Goal: Find specific page/section: Find specific page/section

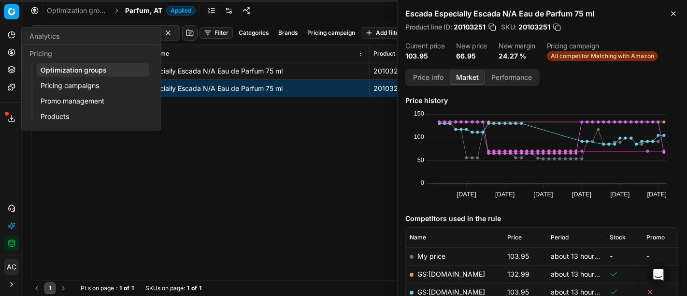
click at [11, 48] on icon at bounding box center [12, 52] width 8 height 8
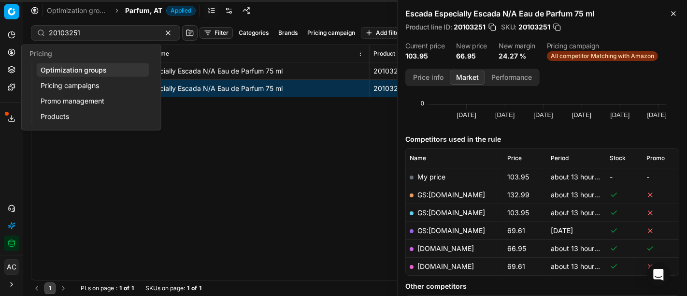
click at [44, 69] on link "Optimization groups" at bounding box center [93, 70] width 113 height 14
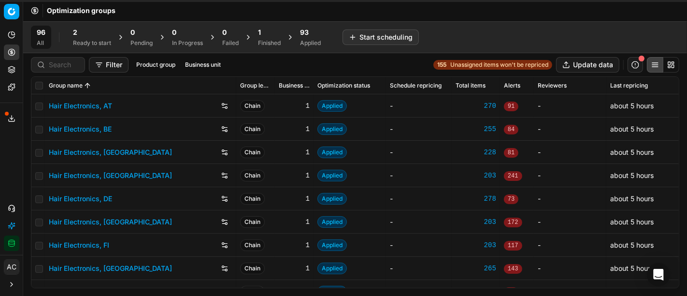
click at [83, 39] on div "Ready to start" at bounding box center [92, 43] width 38 height 8
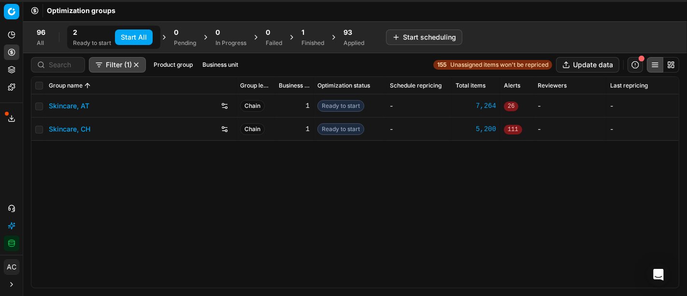
click at [304, 31] on span "1" at bounding box center [302, 33] width 3 height 10
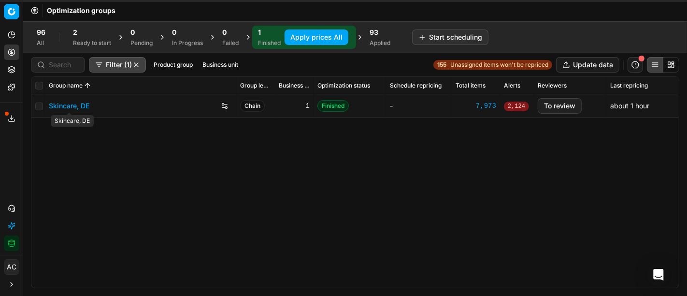
click at [81, 109] on link "Skincare, DE" at bounding box center [69, 106] width 41 height 10
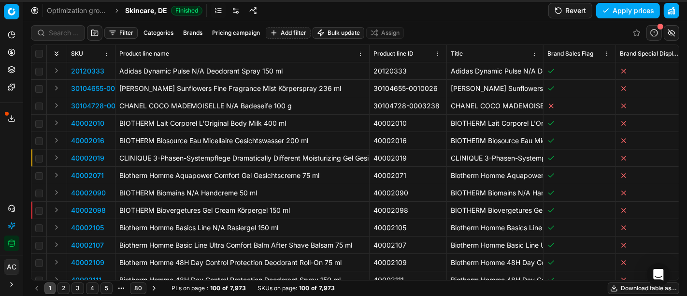
click at [129, 31] on button "Filter" at bounding box center [120, 33] width 33 height 12
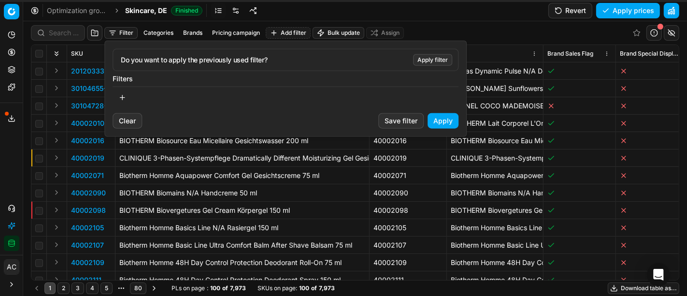
click at [652, 32] on html "Pricing platform Analytics Pricing Product portfolio Templates Export service 1…" at bounding box center [343, 148] width 687 height 296
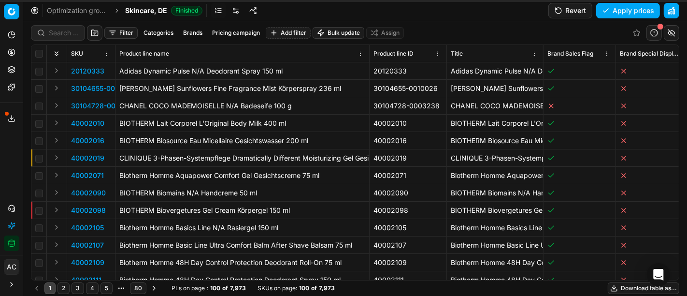
click at [652, 32] on button "button" at bounding box center [653, 32] width 15 height 15
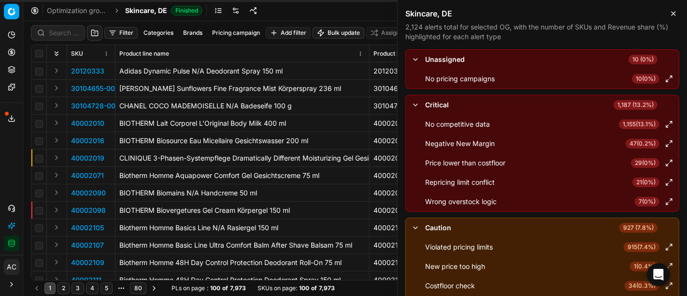
scroll to position [0, 0]
click at [668, 20] on div "Skincare, DE 2,124 alerts total for selected OG, with the number of SKUs and Re…" at bounding box center [541, 24] width 289 height 49
click at [670, 18] on button "Close" at bounding box center [673, 14] width 12 height 12
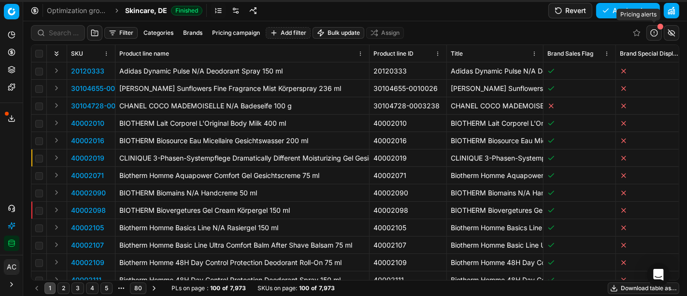
click at [654, 34] on button "button" at bounding box center [653, 32] width 15 height 15
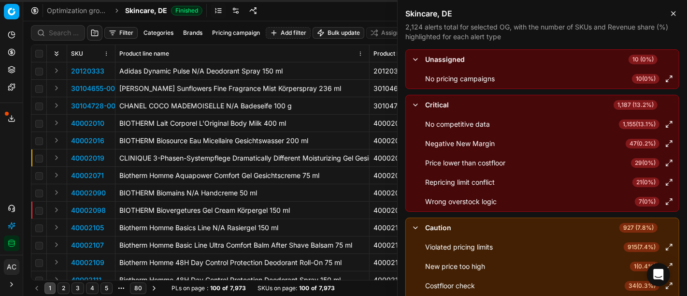
click at [632, 142] on span "47 ( 0.2% )" at bounding box center [642, 144] width 34 height 10
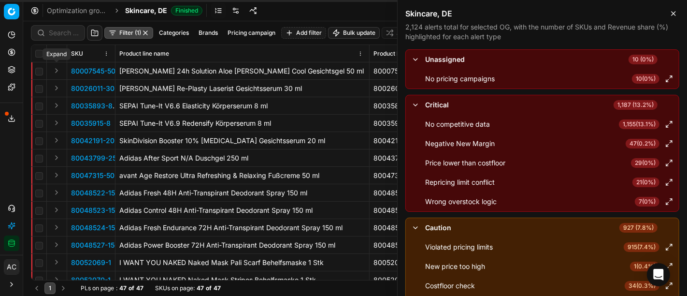
click at [57, 71] on button "Expand" at bounding box center [57, 71] width 12 height 12
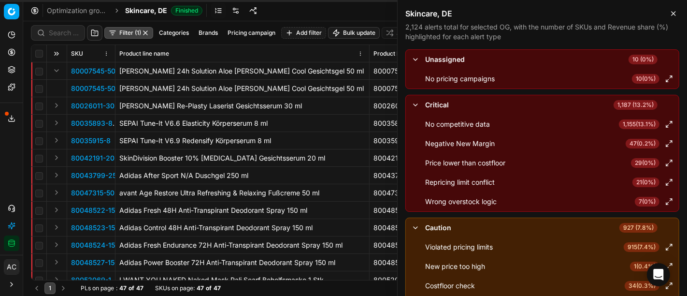
click at [85, 86] on p "80007545-50" at bounding box center [93, 89] width 44 height 10
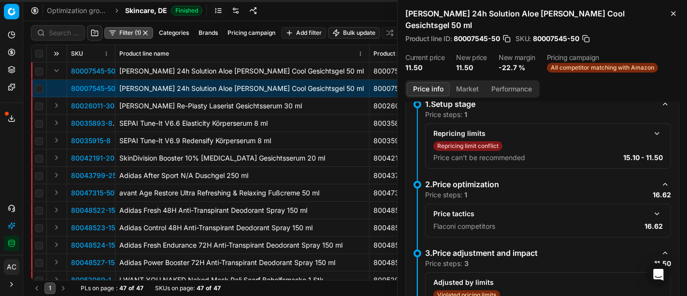
scroll to position [187, 0]
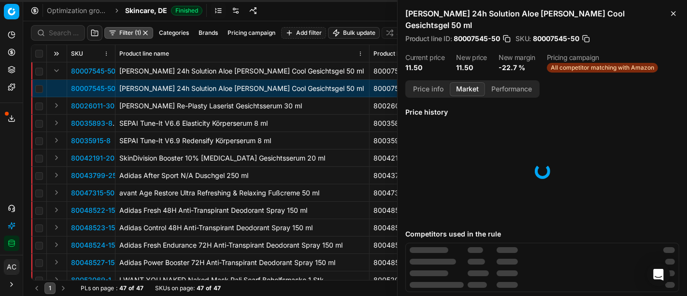
click at [462, 82] on button "Market" at bounding box center [467, 89] width 35 height 14
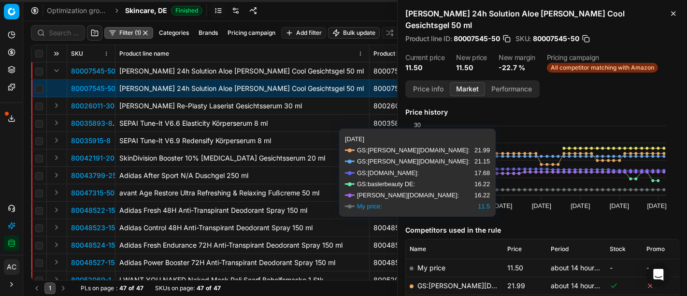
scroll to position [91, 0]
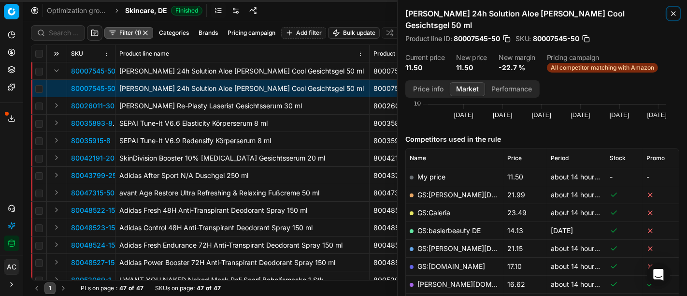
click at [673, 14] on icon "button" at bounding box center [673, 14] width 8 height 8
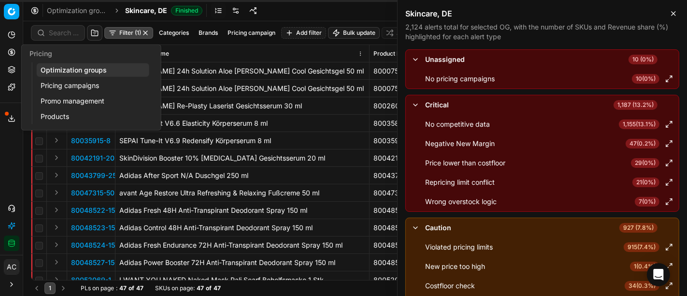
click at [55, 69] on link "Optimization groups" at bounding box center [93, 70] width 113 height 14
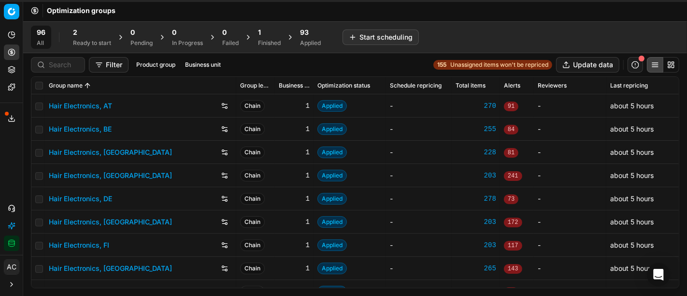
click at [264, 39] on div "Finished" at bounding box center [269, 43] width 23 height 8
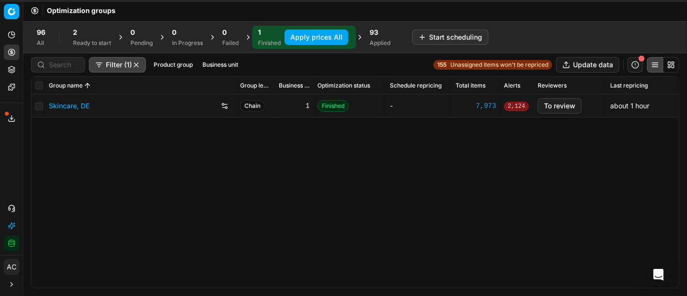
click at [372, 37] on div "93 Applied" at bounding box center [379, 37] width 21 height 19
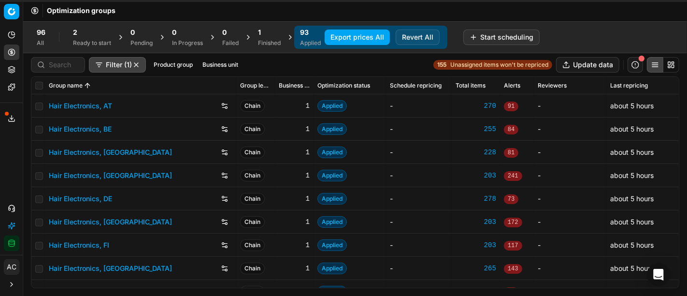
click at [269, 43] on div "Finished" at bounding box center [269, 43] width 23 height 8
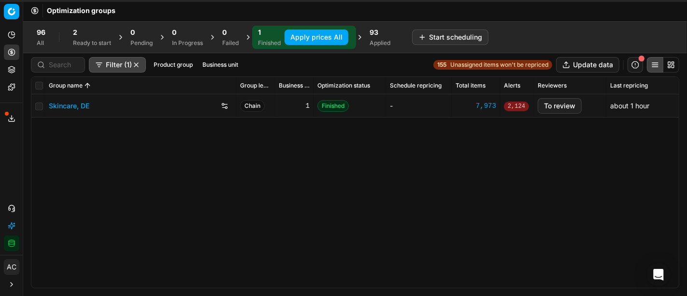
click at [508, 210] on div "Skincare, DE Chain 1 Finished - 7,973 2,124 To review about 1 hour" at bounding box center [354, 190] width 647 height 193
click at [143, 184] on div "Skincare, DE Chain 1 Finished - 7,973 2,124 To review about 1 hour" at bounding box center [354, 190] width 647 height 193
click at [205, 154] on div "Skincare, DE Chain 1 Finished - 7,973 2,124 To review about 1 hour" at bounding box center [354, 190] width 647 height 193
click at [143, 200] on div "Skincare, DE Chain 1 Finished - 7,973 2,124 To review about 1 hour" at bounding box center [354, 190] width 647 height 193
click at [65, 105] on link "Skincare, DE" at bounding box center [69, 106] width 41 height 10
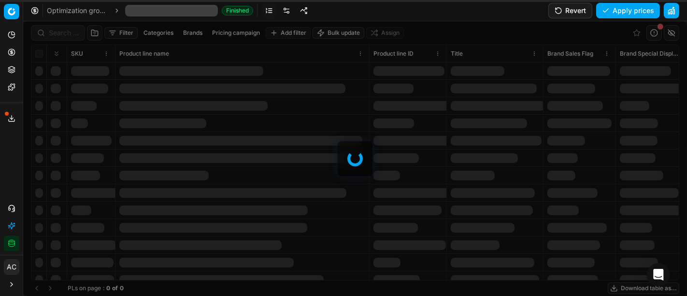
click at [65, 30] on div at bounding box center [355, 158] width 664 height 274
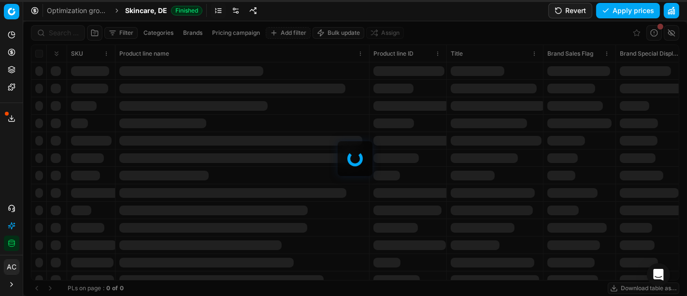
click at [65, 30] on div at bounding box center [355, 158] width 664 height 274
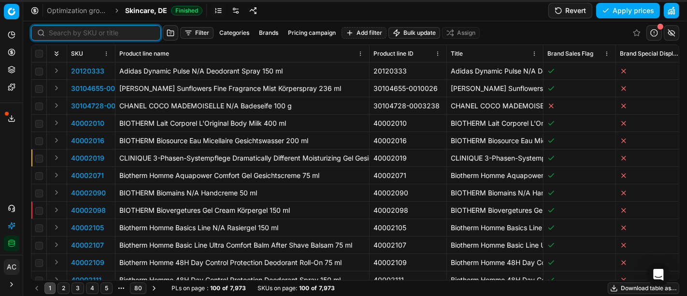
click at [65, 30] on input at bounding box center [102, 33] width 106 height 10
paste input "90012156-0019192"
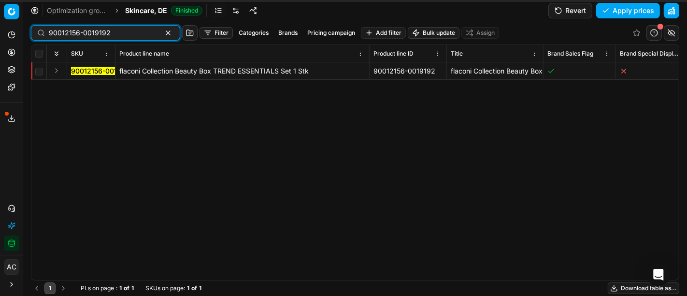
type input "90012156-0019192"
click at [57, 70] on button "Expand" at bounding box center [57, 71] width 12 height 12
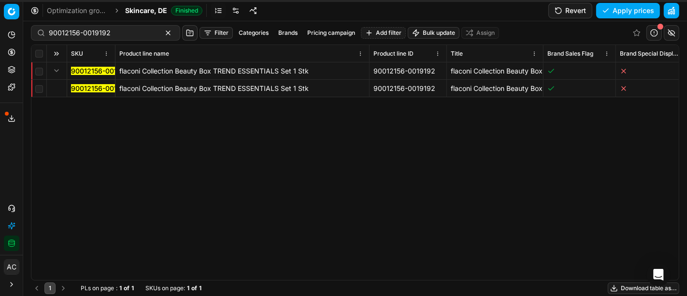
click at [88, 90] on mark "90012156-0019192" at bounding box center [102, 88] width 62 height 8
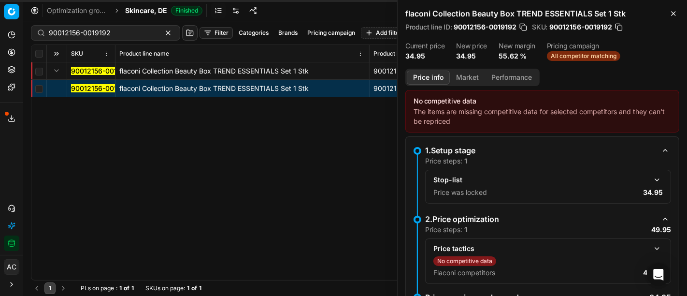
click at [462, 73] on button "Market" at bounding box center [467, 78] width 35 height 14
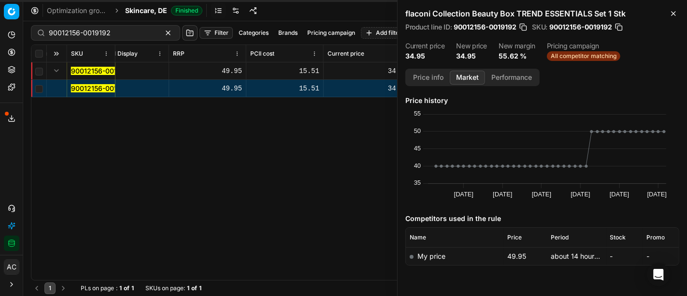
scroll to position [0, 673]
click at [81, 165] on div "SKU Product line name Product line ID Title Brand Sales Flag Brand Special Disp…" at bounding box center [354, 162] width 647 height 235
click at [170, 156] on div "SKU Product line name Product line ID Title Brand Sales Flag Brand Special Disp…" at bounding box center [354, 162] width 647 height 235
click at [670, 14] on icon "button" at bounding box center [673, 14] width 8 height 8
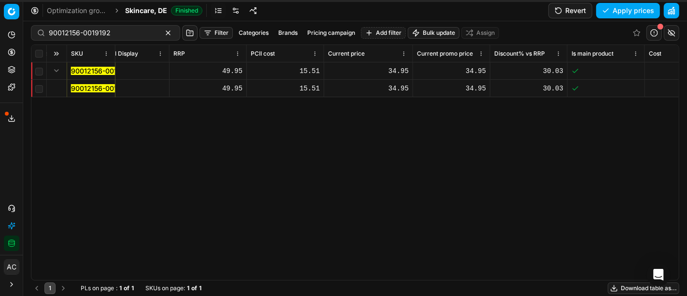
click at [580, 146] on div "SKU Product line name Product line ID Title Brand Sales Flag Brand Special Disp…" at bounding box center [354, 162] width 647 height 235
click at [602, 147] on div "SKU Product line name Product line ID Title Brand Sales Flag Brand Special Disp…" at bounding box center [354, 162] width 647 height 235
click at [606, 166] on div "SKU Product line name Product line ID Title Brand Sales Flag Brand Special Disp…" at bounding box center [354, 162] width 647 height 235
click at [590, 140] on div "SKU Product line name Product line ID Title Brand Sales Flag Brand Special Disp…" at bounding box center [354, 162] width 647 height 235
click at [561, 154] on div "SKU Product line name Product line ID Title Brand Sales Flag Brand Special Disp…" at bounding box center [354, 162] width 647 height 235
